Goal: Task Accomplishment & Management: Manage account settings

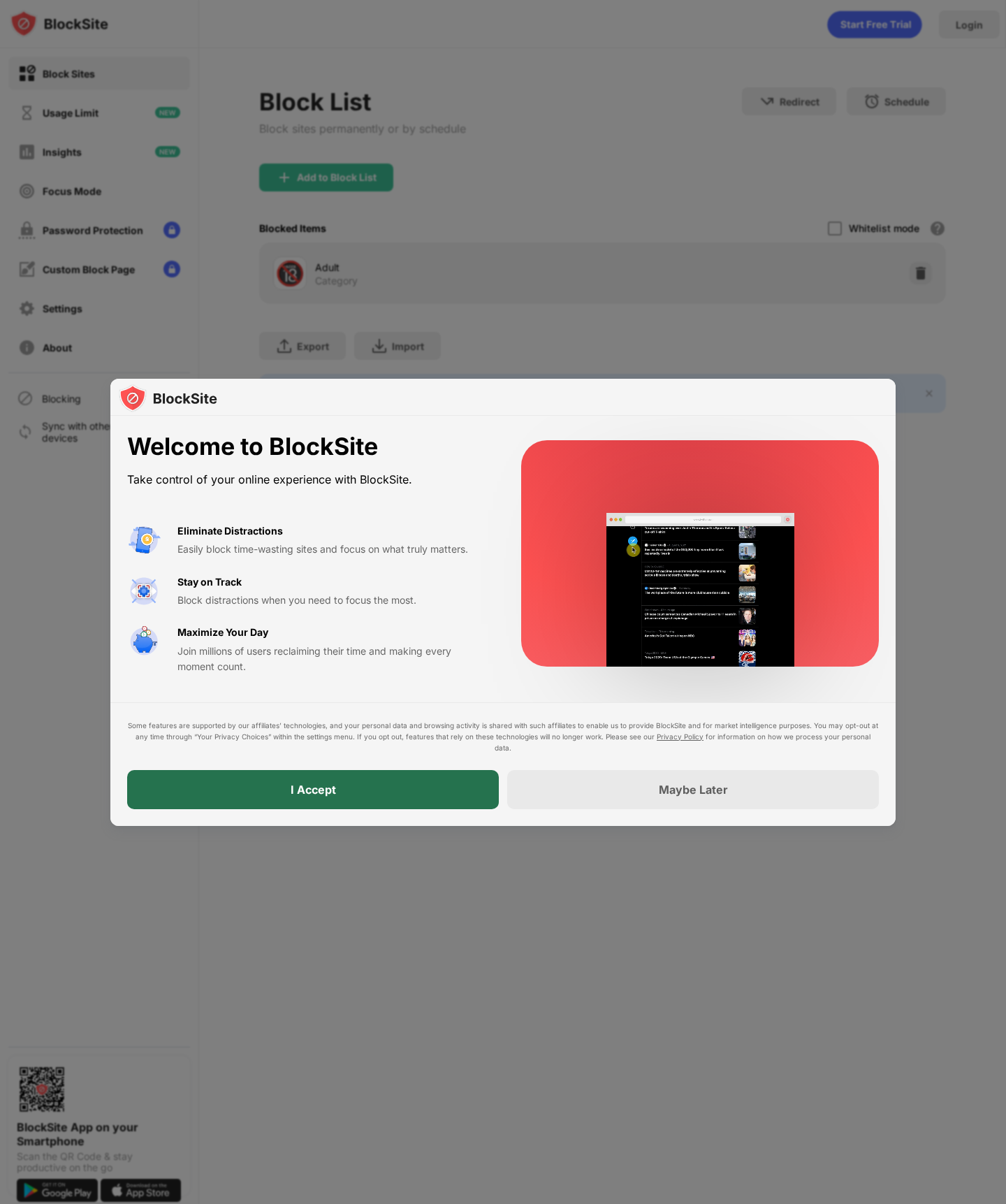
click at [343, 783] on div "I Accept" at bounding box center [313, 789] width 371 height 39
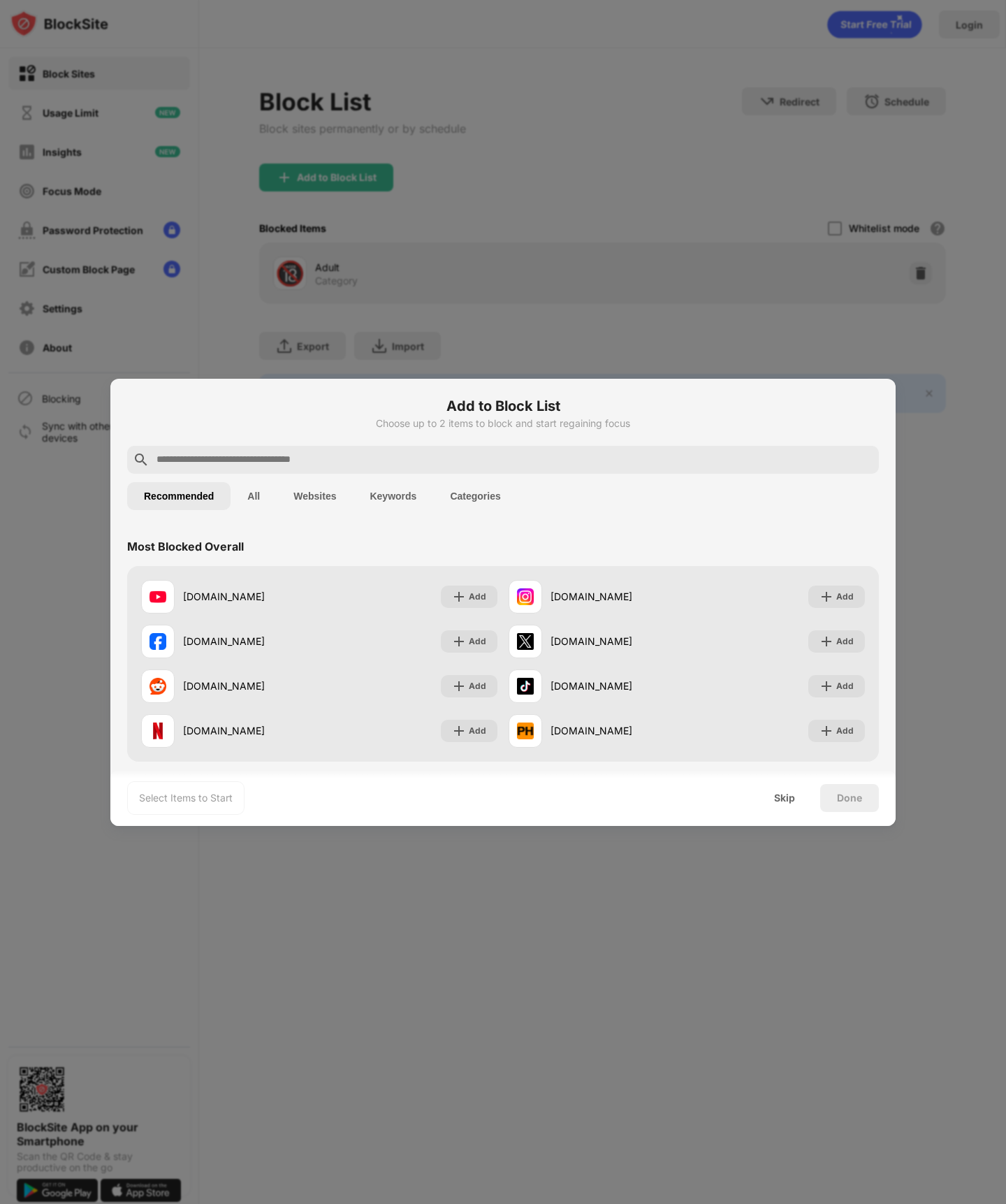
click at [303, 453] on input "text" at bounding box center [515, 460] width 718 height 17
click at [477, 682] on div "Add" at bounding box center [477, 686] width 17 height 14
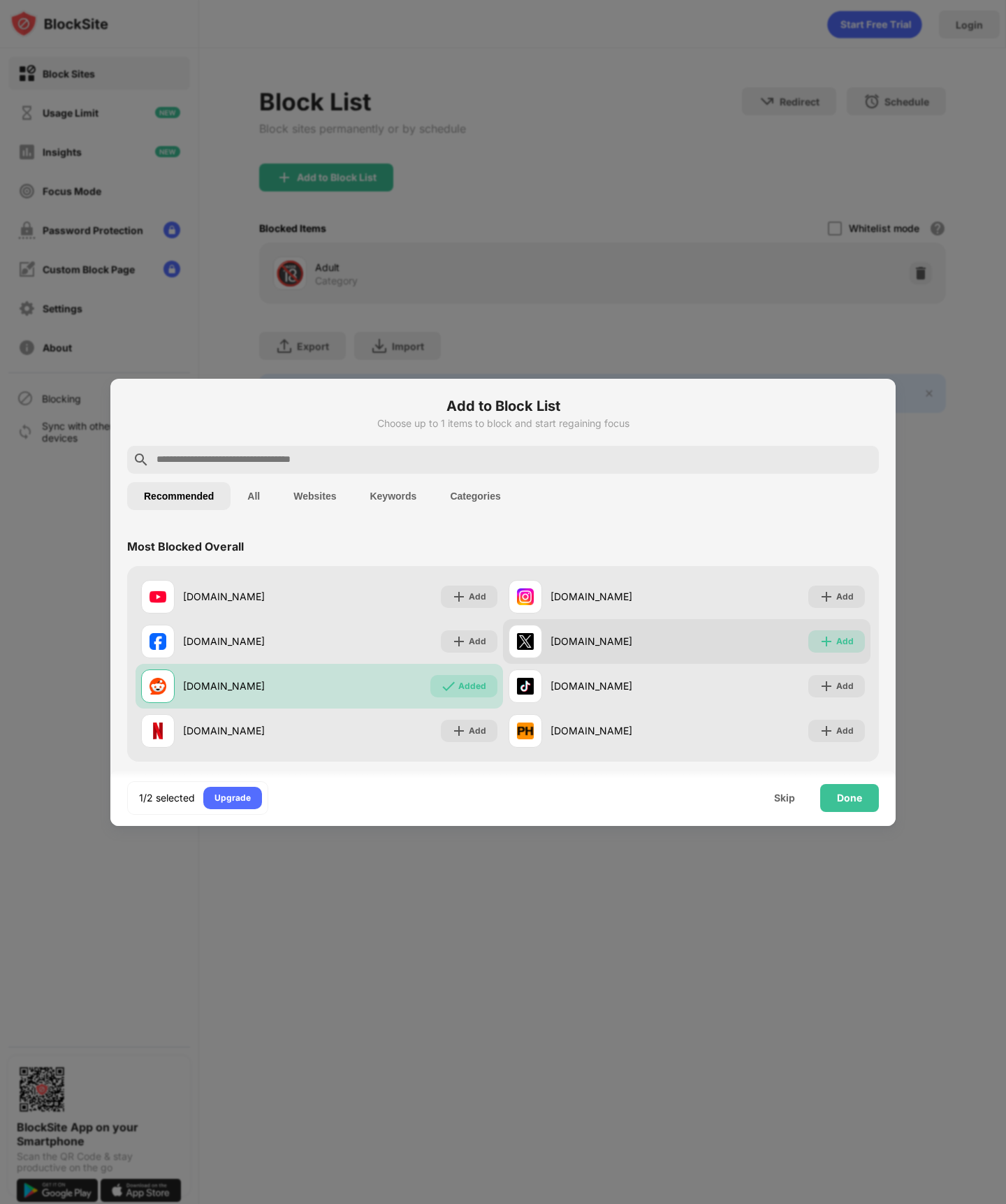
click at [821, 640] on img at bounding box center [826, 641] width 14 height 14
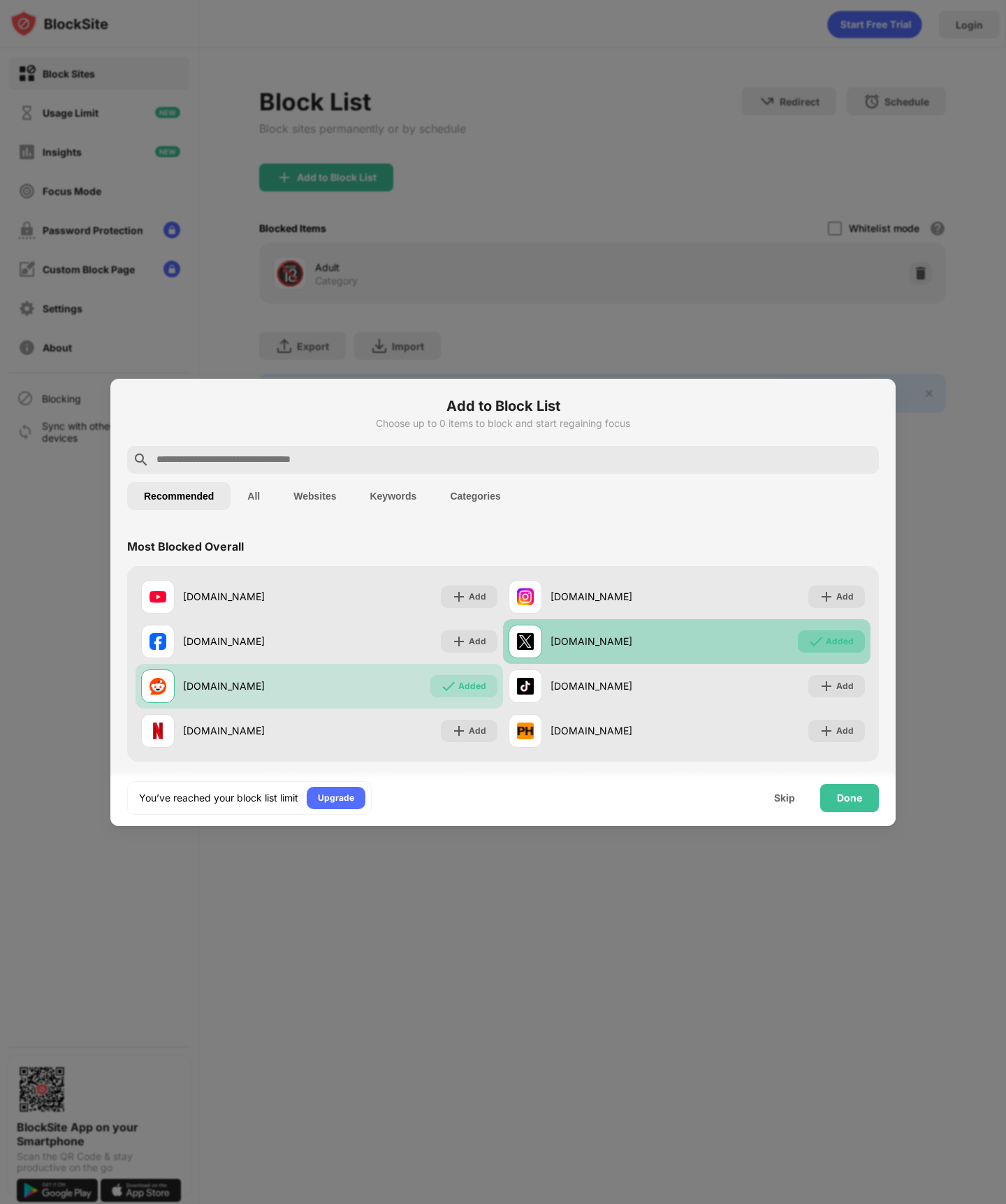
click at [811, 636] on img at bounding box center [816, 641] width 14 height 14
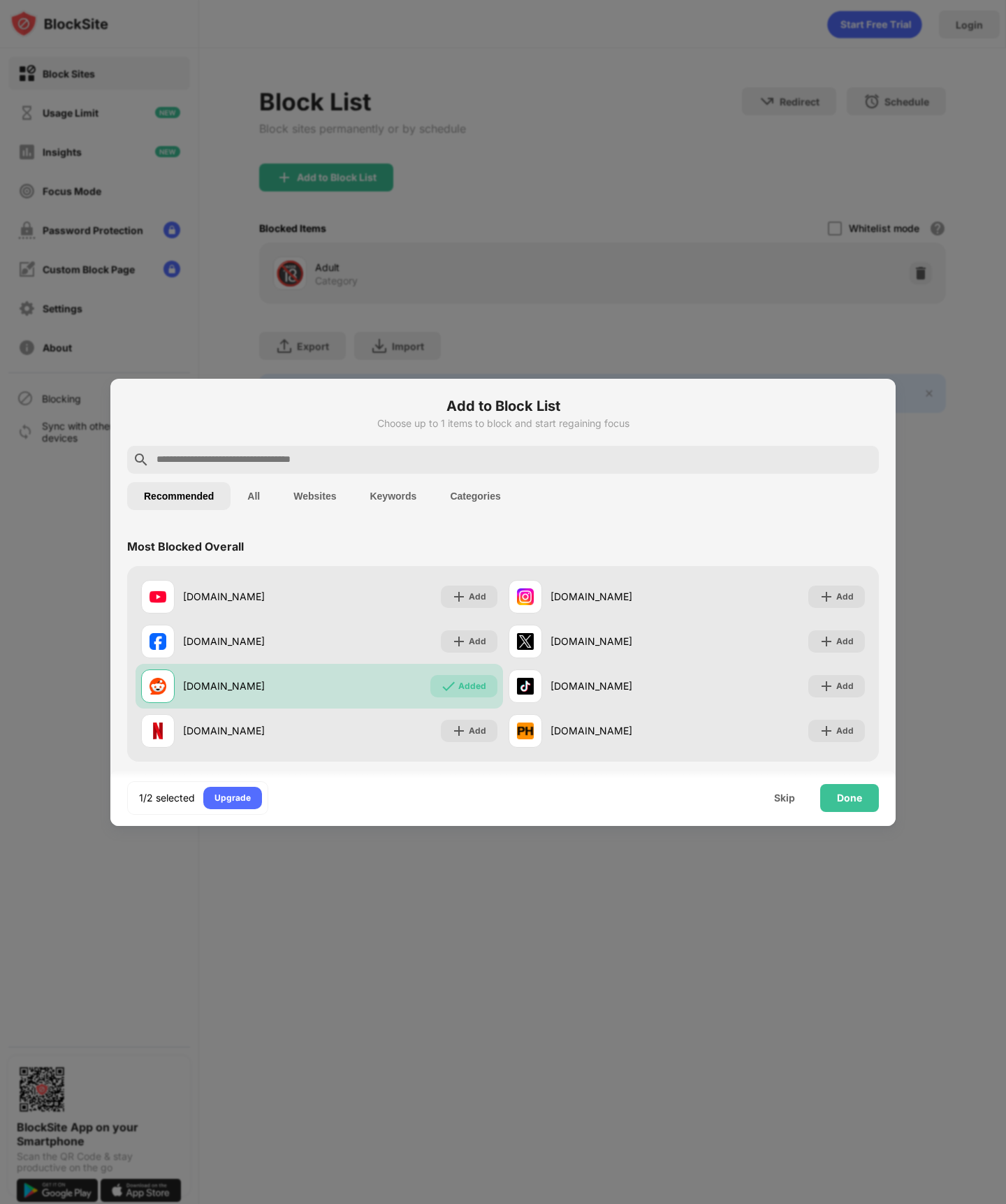
click at [432, 456] on input "text" at bounding box center [515, 460] width 718 height 17
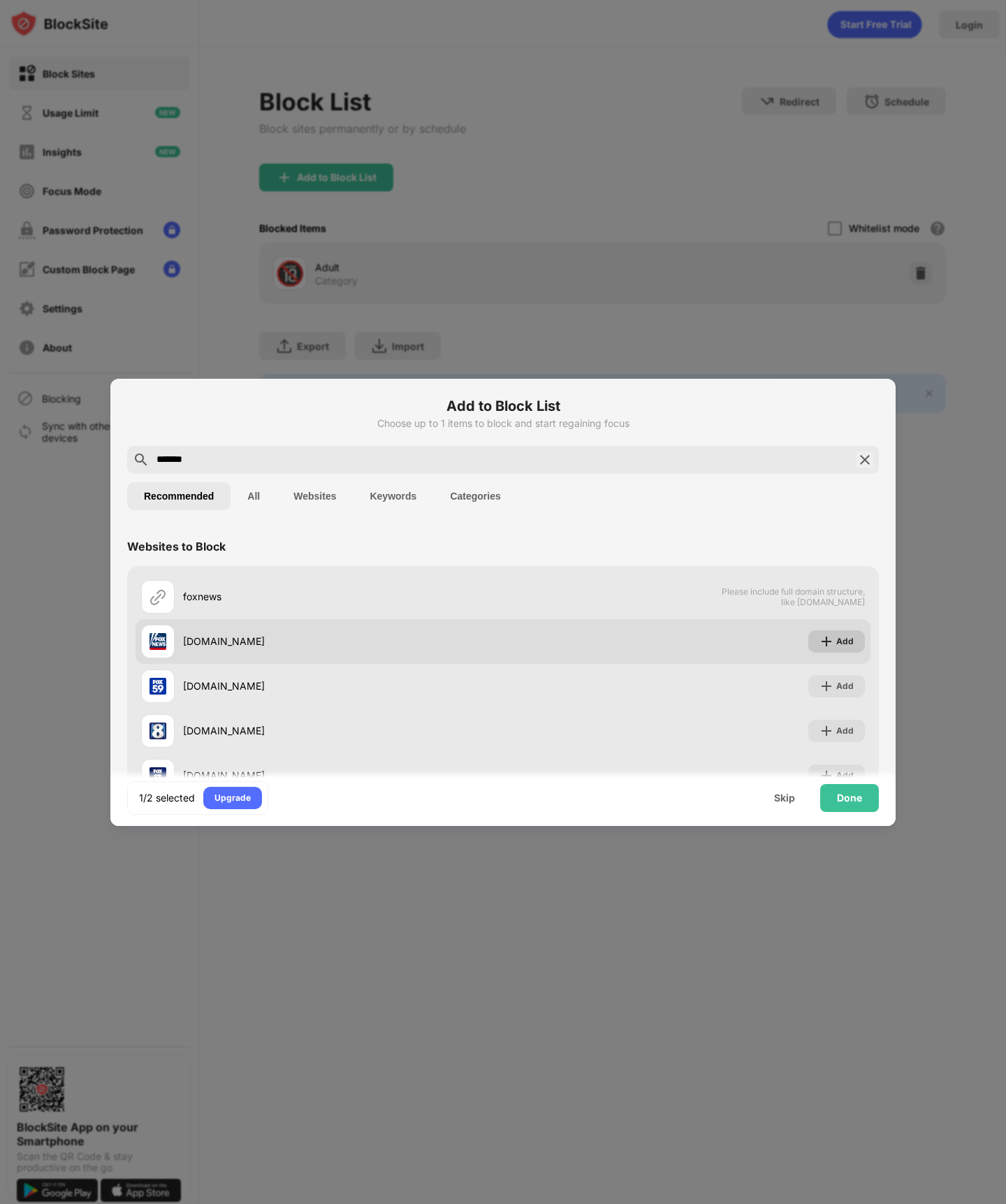
type input "*******"
click at [836, 640] on div "Add" at bounding box center [845, 641] width 17 height 14
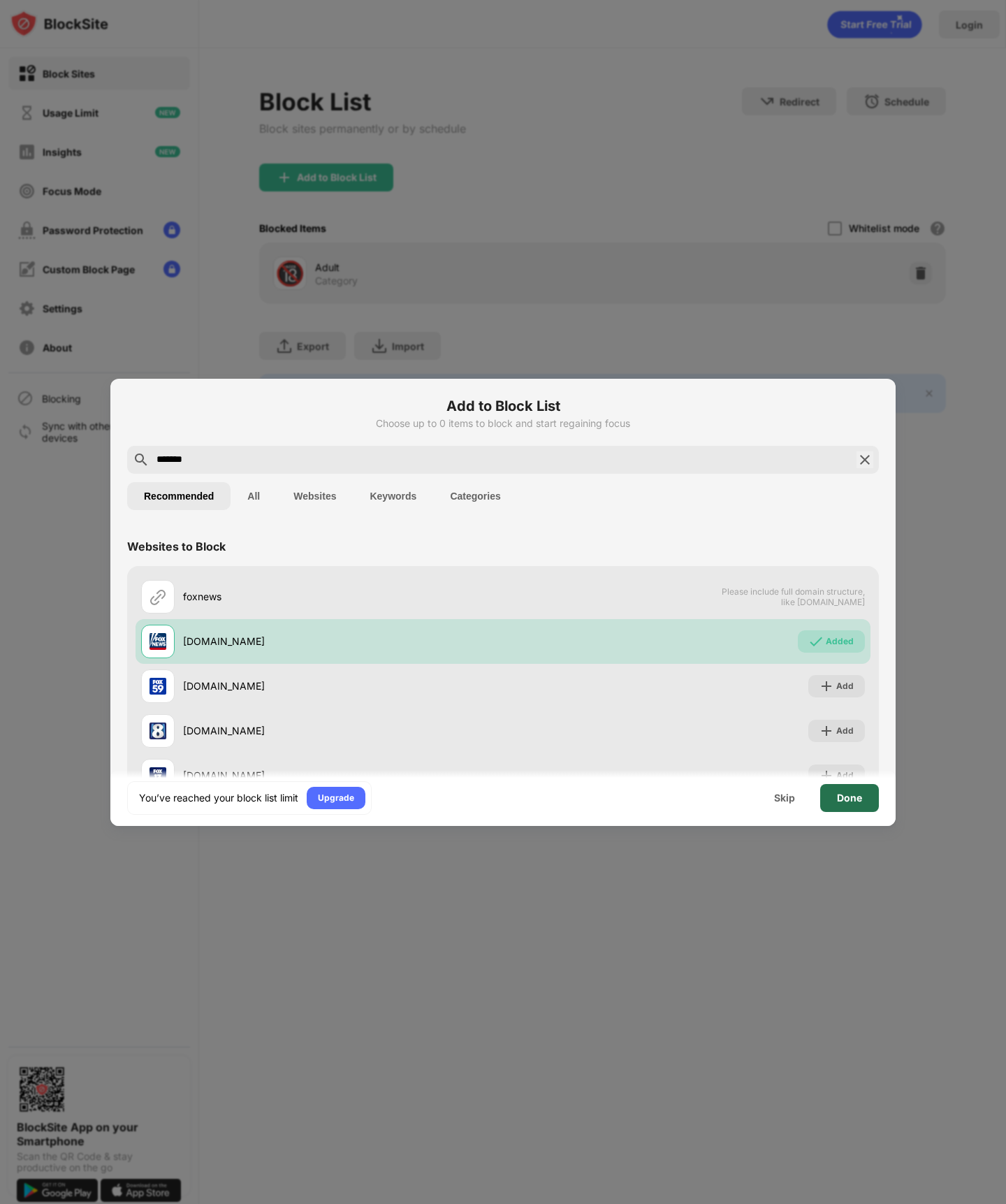
click at [852, 800] on div "Done" at bounding box center [850, 799] width 25 height 12
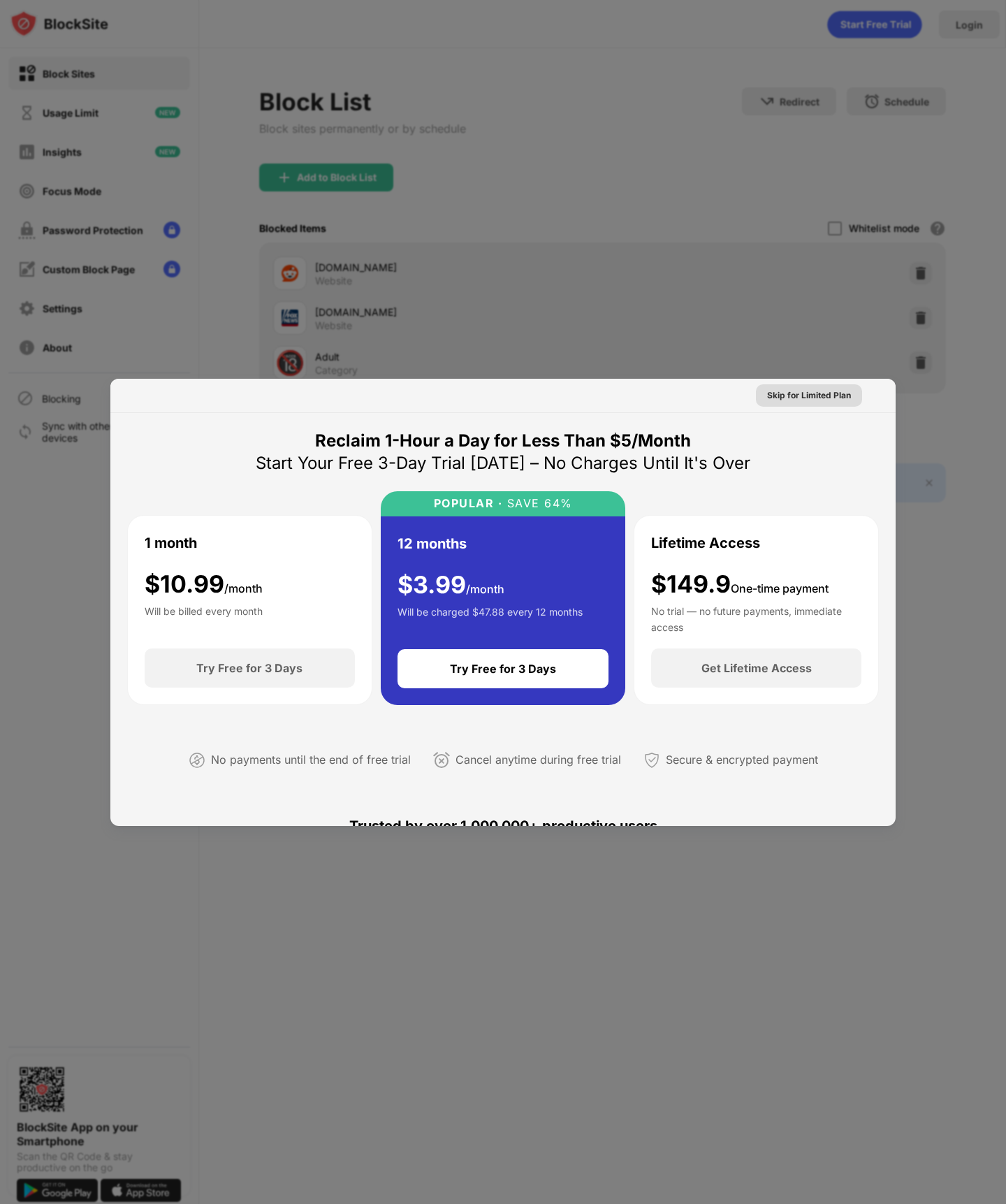
click at [802, 399] on div "Skip for Limited Plan" at bounding box center [808, 396] width 84 height 14
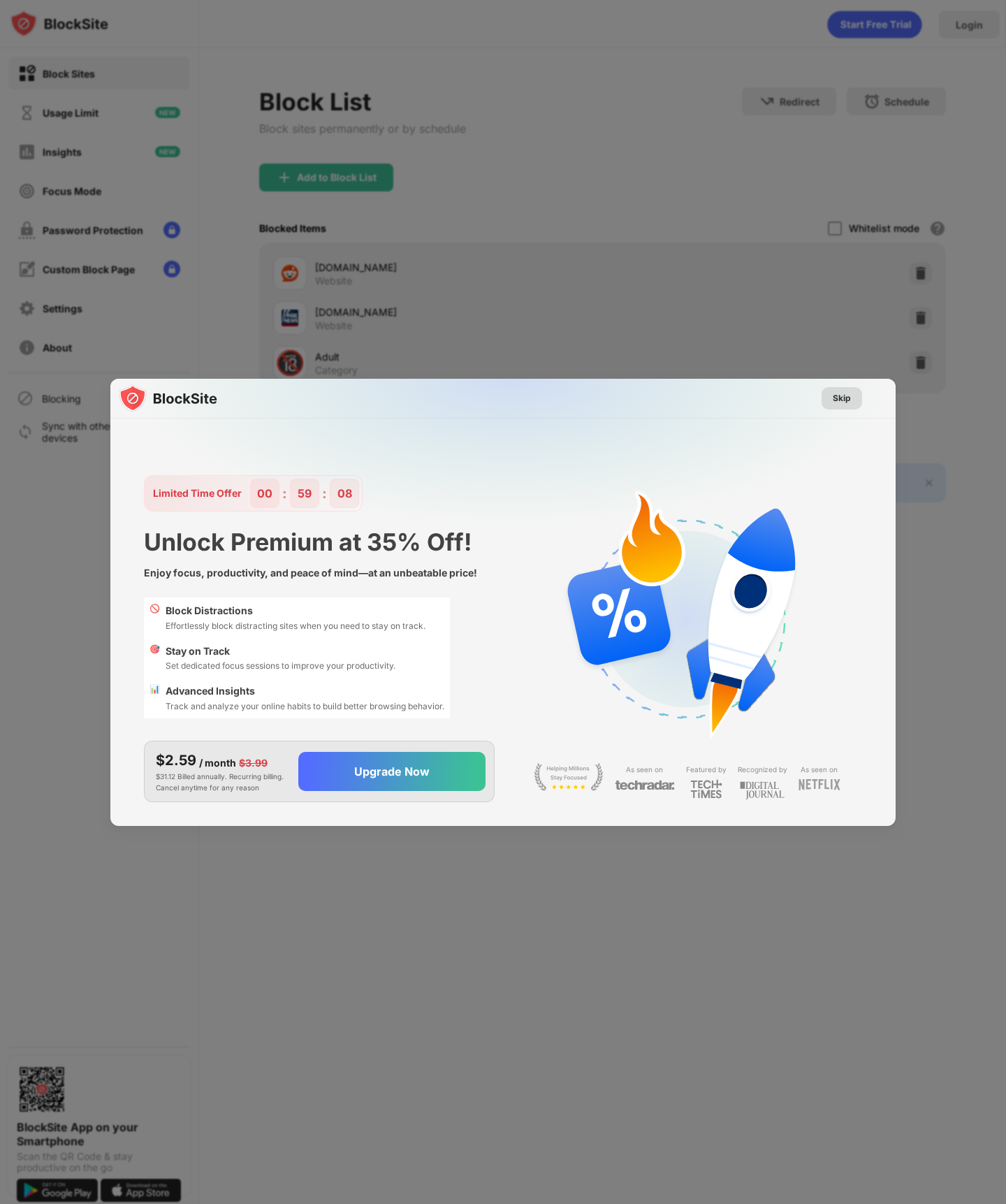
click at [838, 400] on div "Skip" at bounding box center [842, 398] width 18 height 14
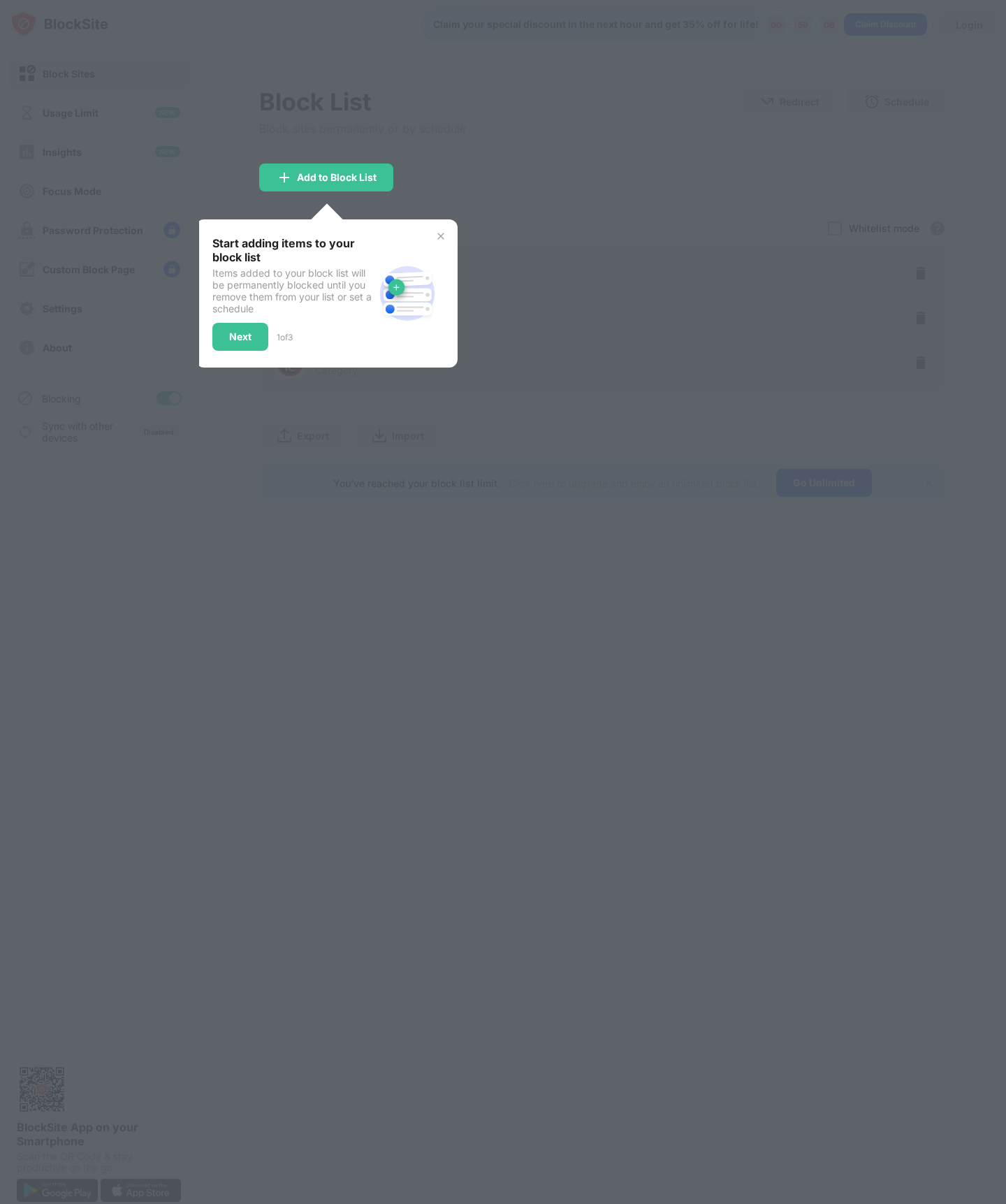
click at [443, 237] on img at bounding box center [441, 237] width 12 height 12
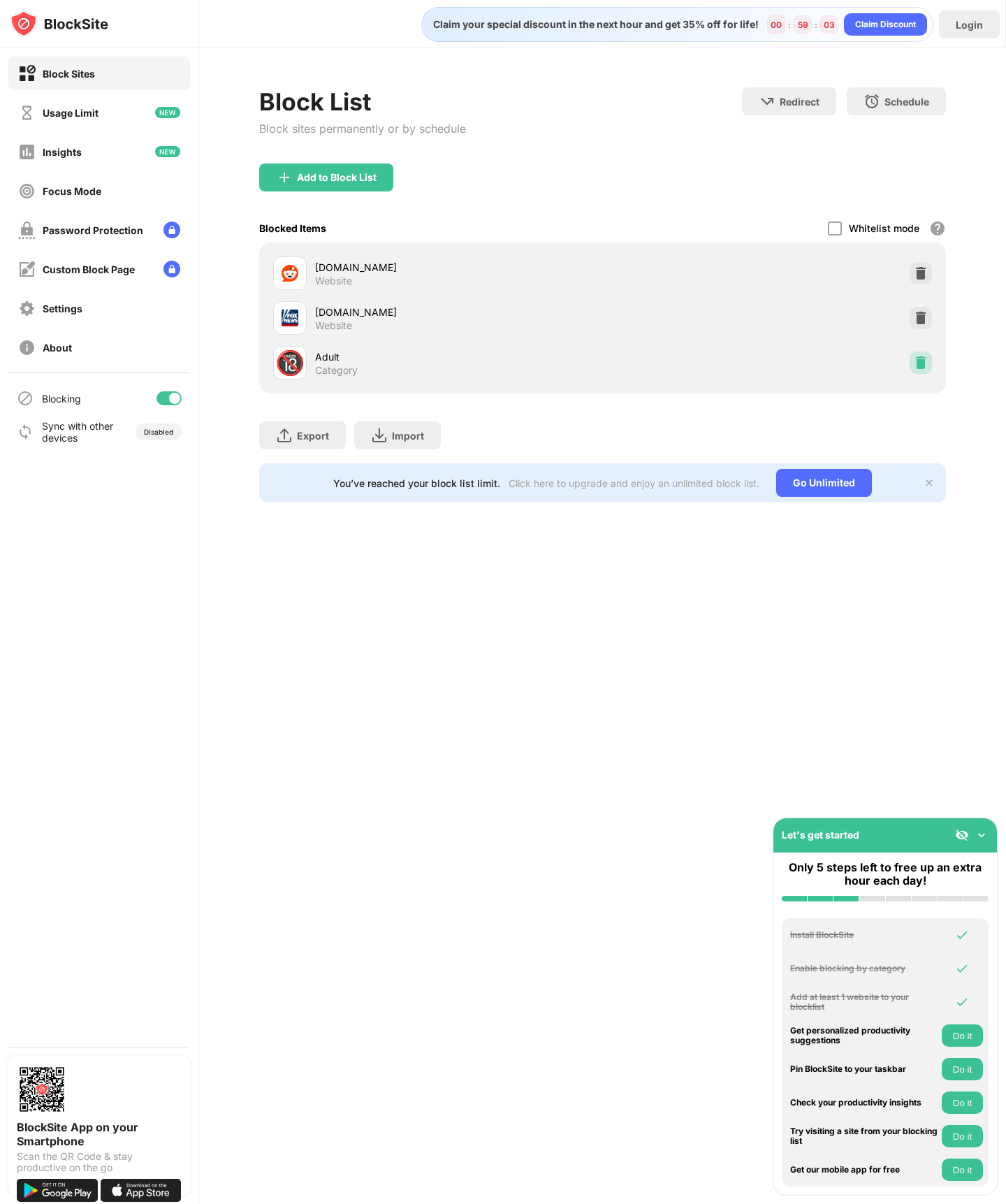
click at [918, 361] on img at bounding box center [921, 362] width 14 height 14
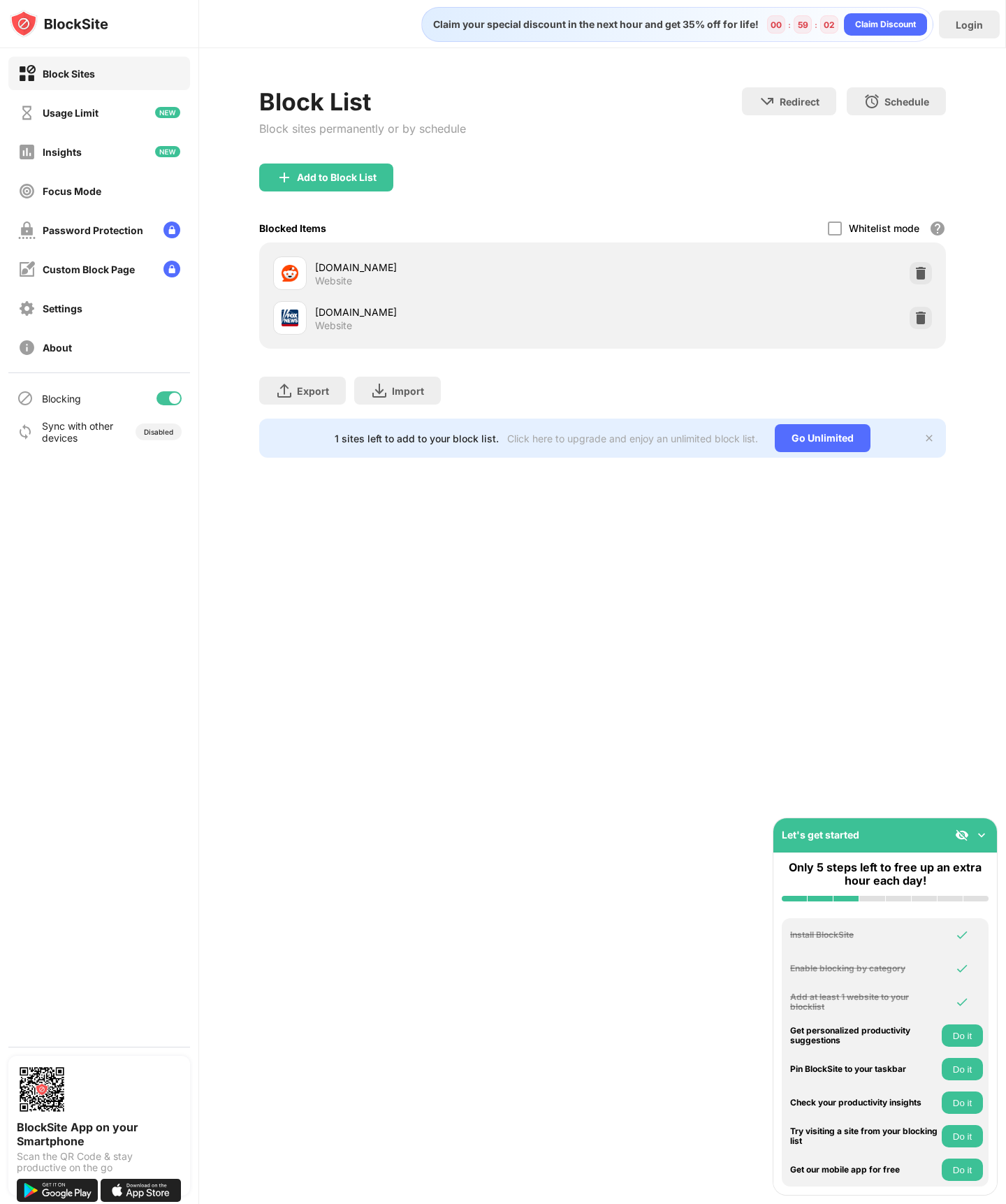
click at [598, 220] on div "Blocked Items Whitelist mode Block all websites except for those in your whitel…" at bounding box center [601, 228] width 686 height 29
click at [103, 309] on div "Settings" at bounding box center [99, 308] width 182 height 34
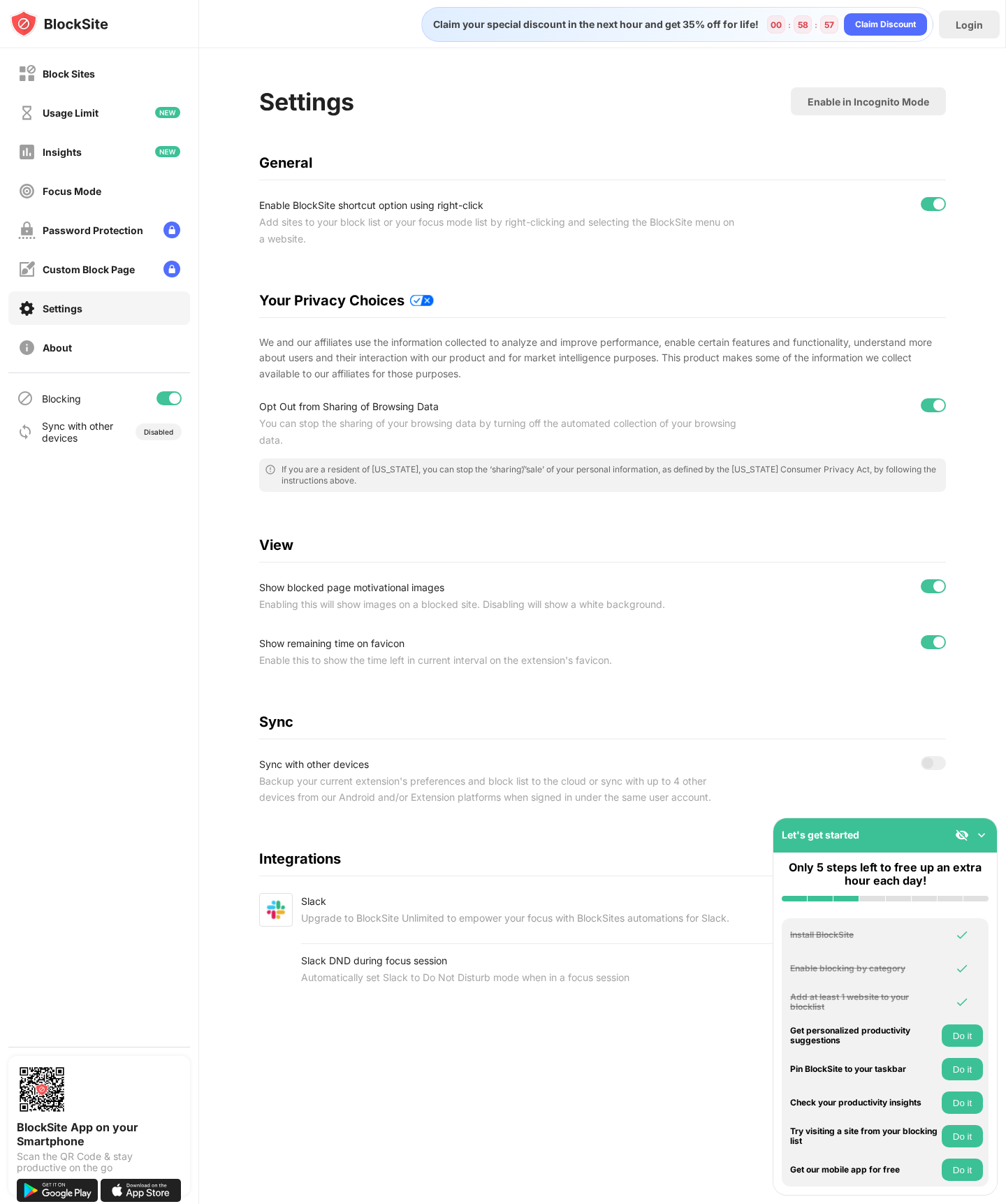
click at [928, 411] on div at bounding box center [933, 405] width 25 height 14
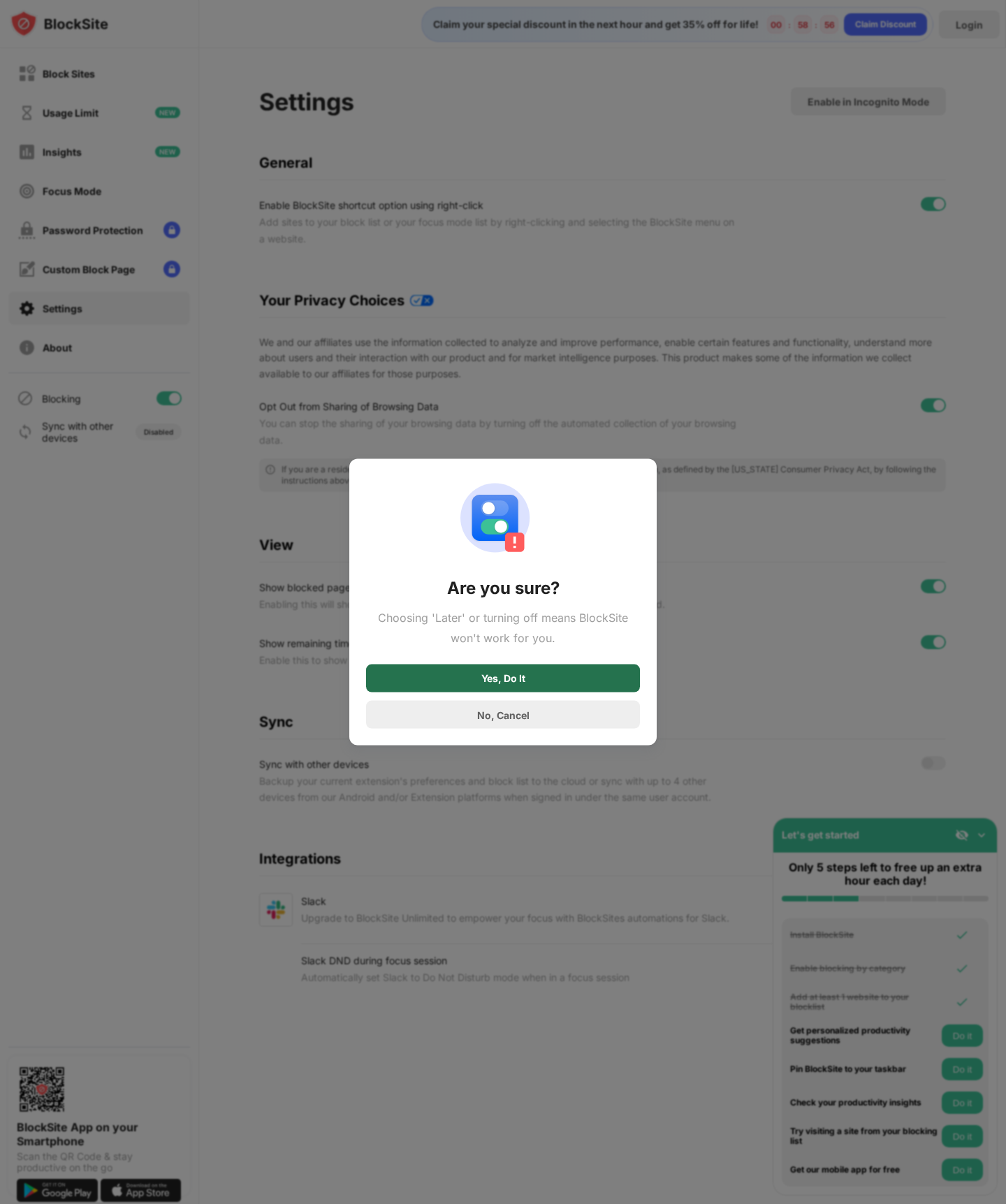
click at [543, 678] on div "Yes, Do It" at bounding box center [503, 679] width 274 height 28
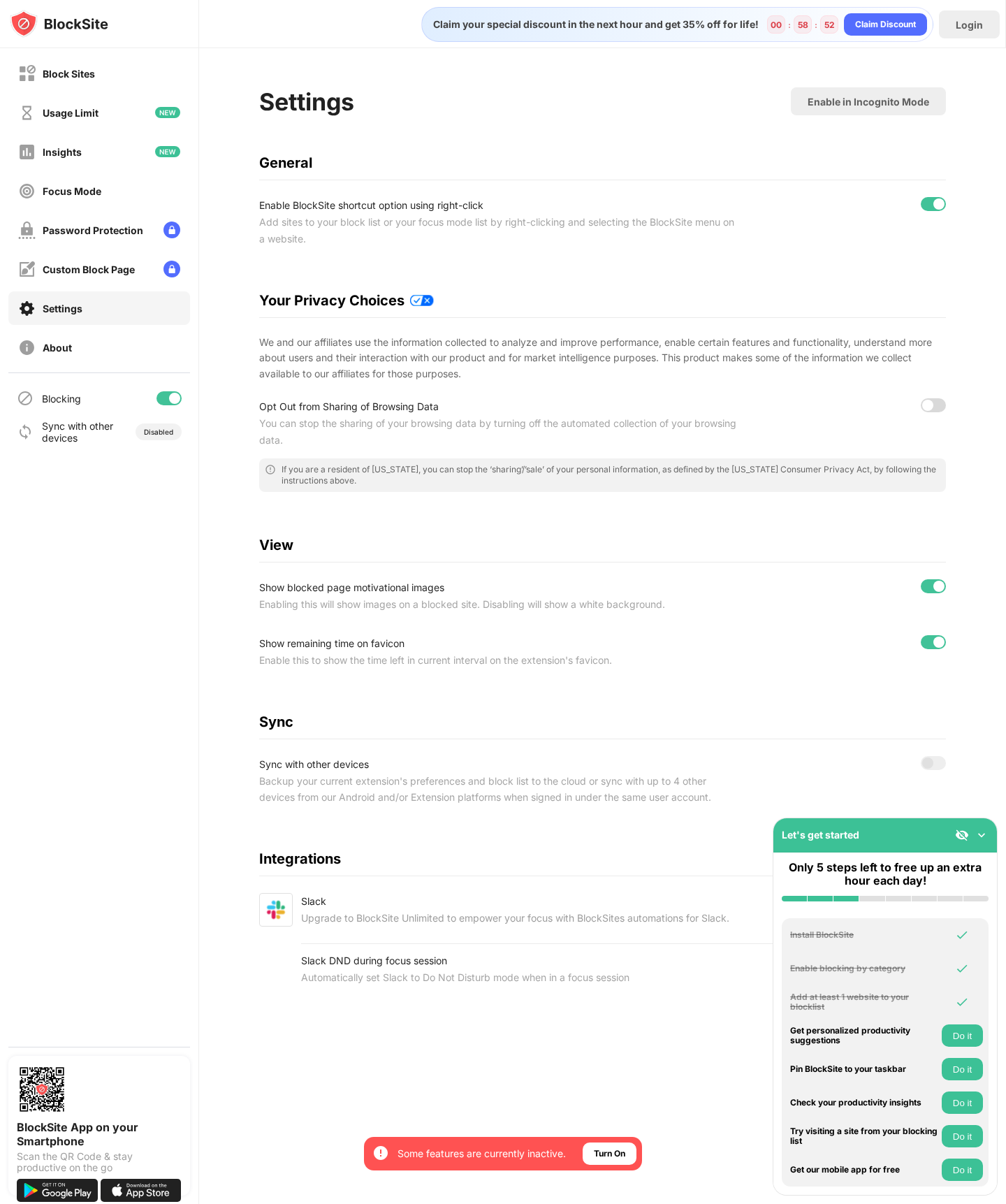
click at [982, 836] on img at bounding box center [981, 835] width 14 height 14
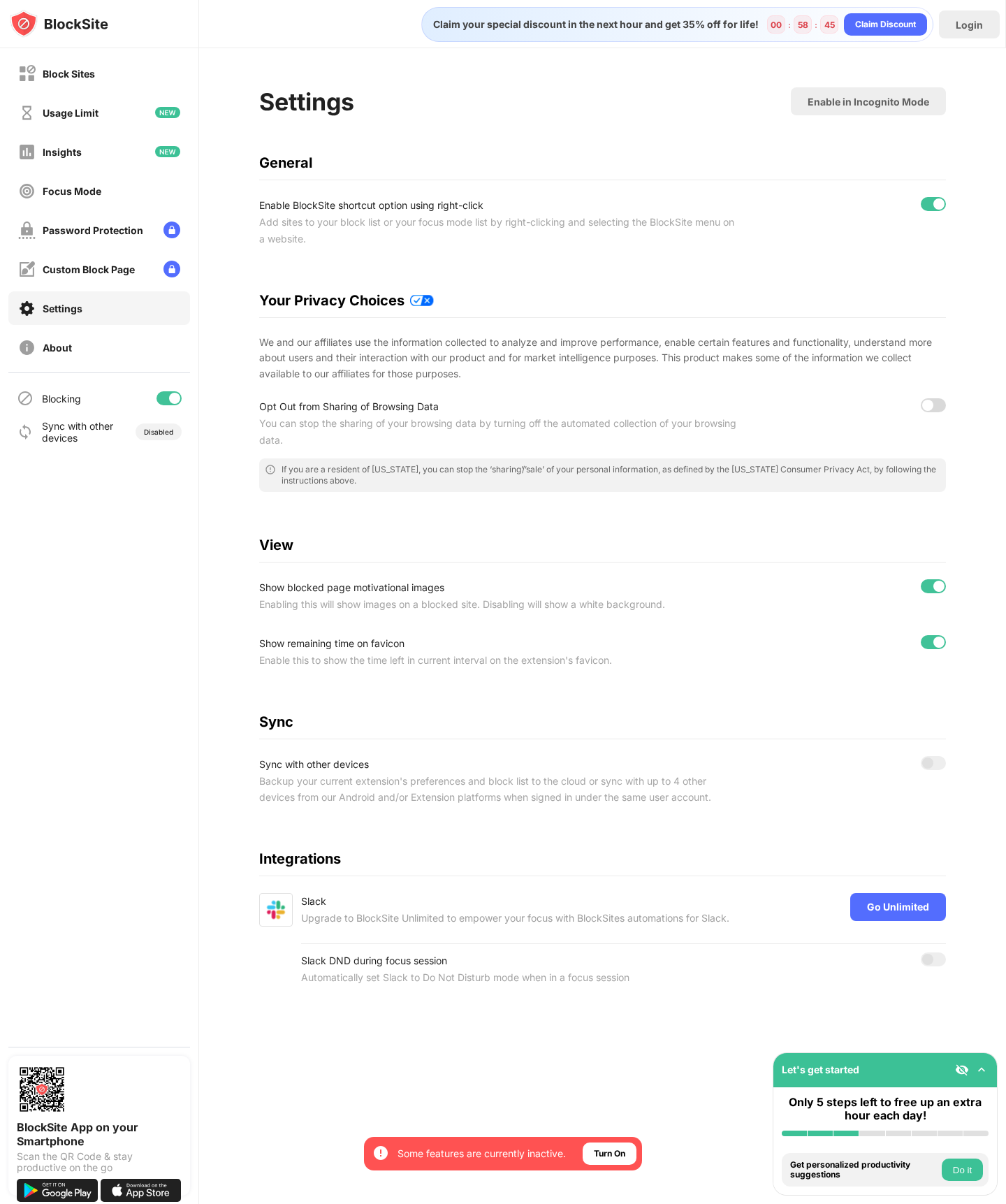
click at [558, 395] on div "Settings Enable in Incognito Mode General Enable BlockSite shortcut option usin…" at bounding box center [601, 548] width 686 height 921
click at [515, 353] on div "We and our affiliates use the information collected to analyze and improve perf…" at bounding box center [601, 358] width 686 height 47
